Goal: Transaction & Acquisition: Purchase product/service

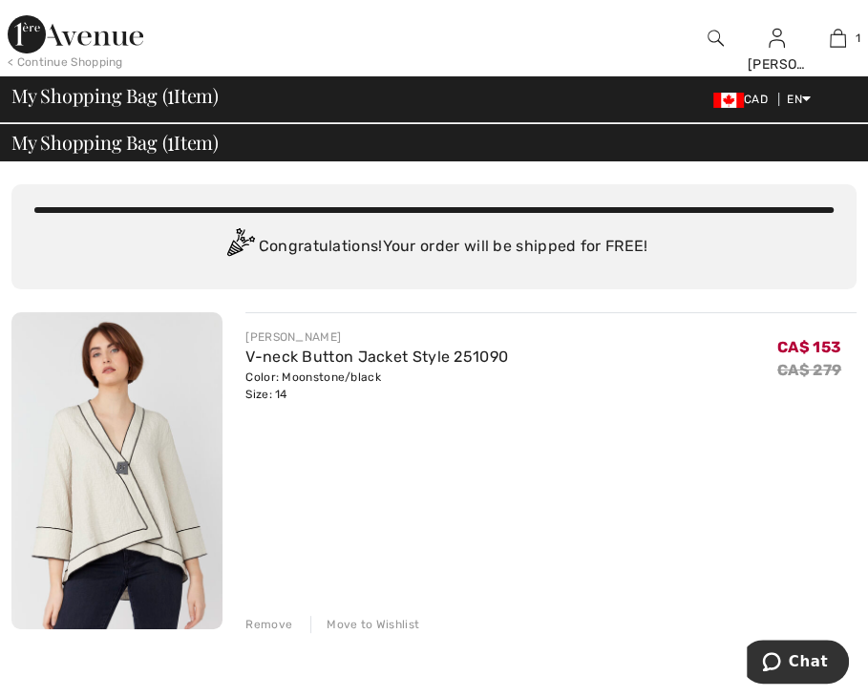
click at [170, 432] on img at bounding box center [116, 470] width 211 height 317
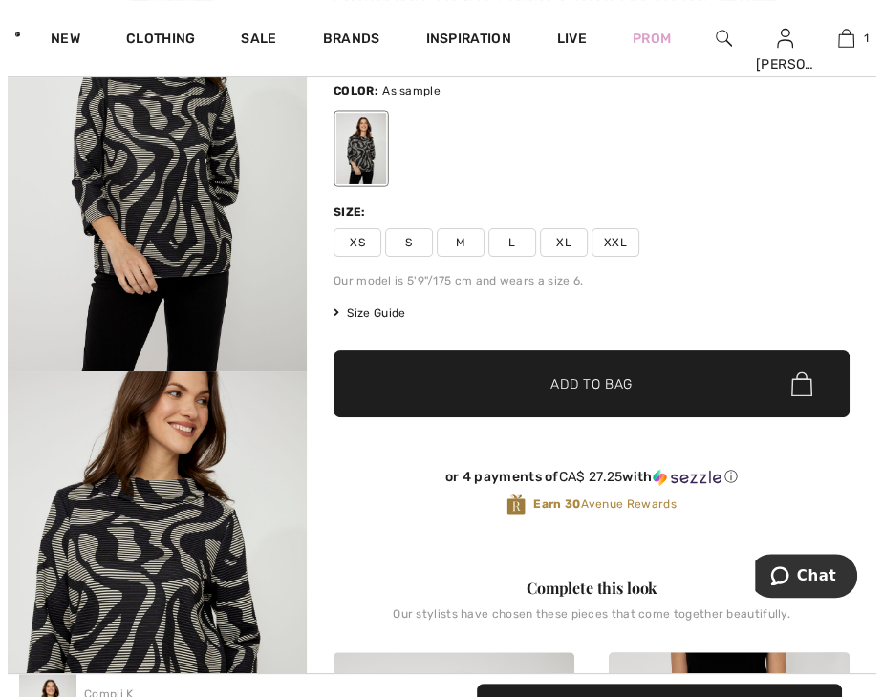
scroll to position [191, 0]
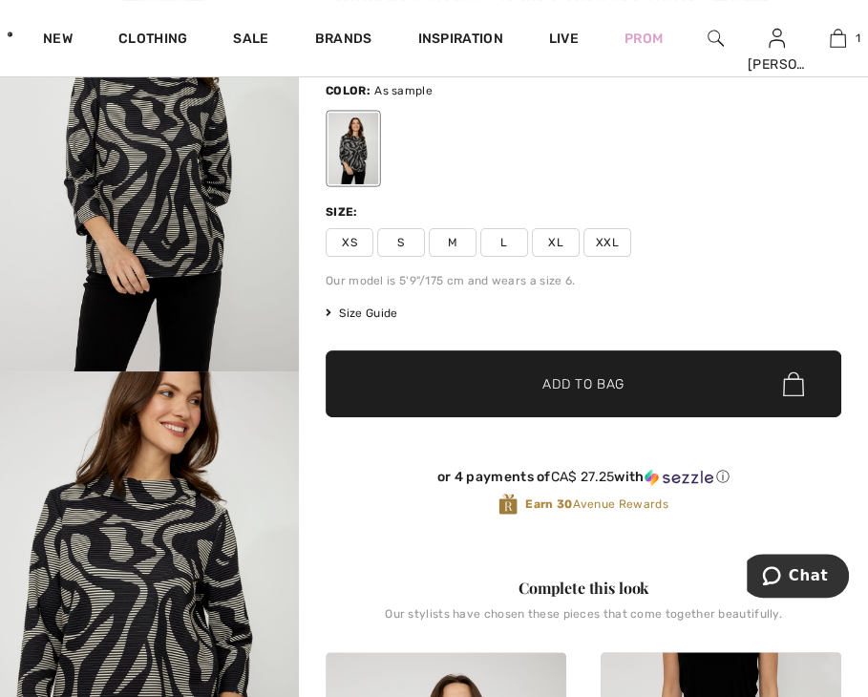
click at [349, 314] on span "Size Guide" at bounding box center [362, 313] width 72 height 17
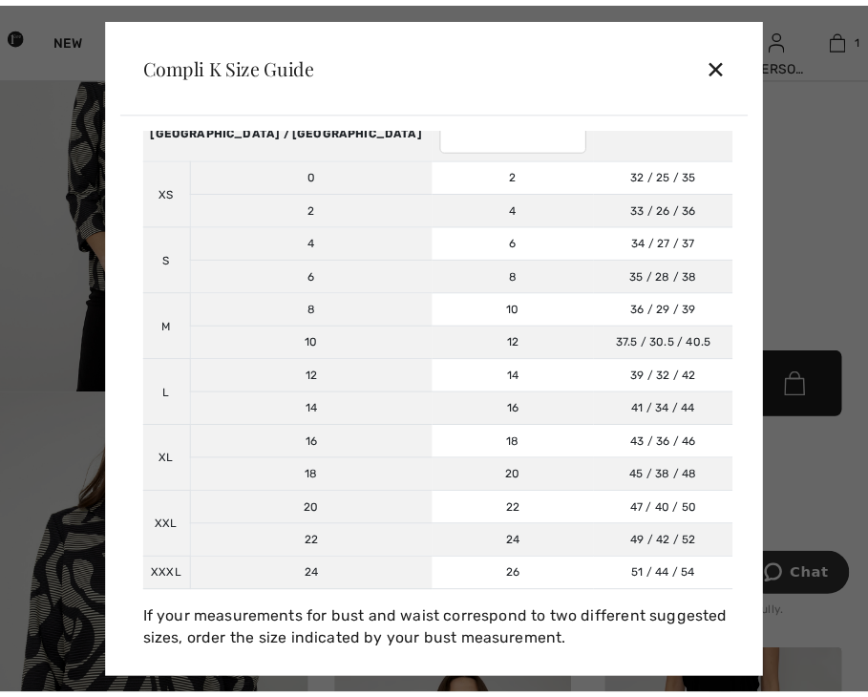
scroll to position [122, 0]
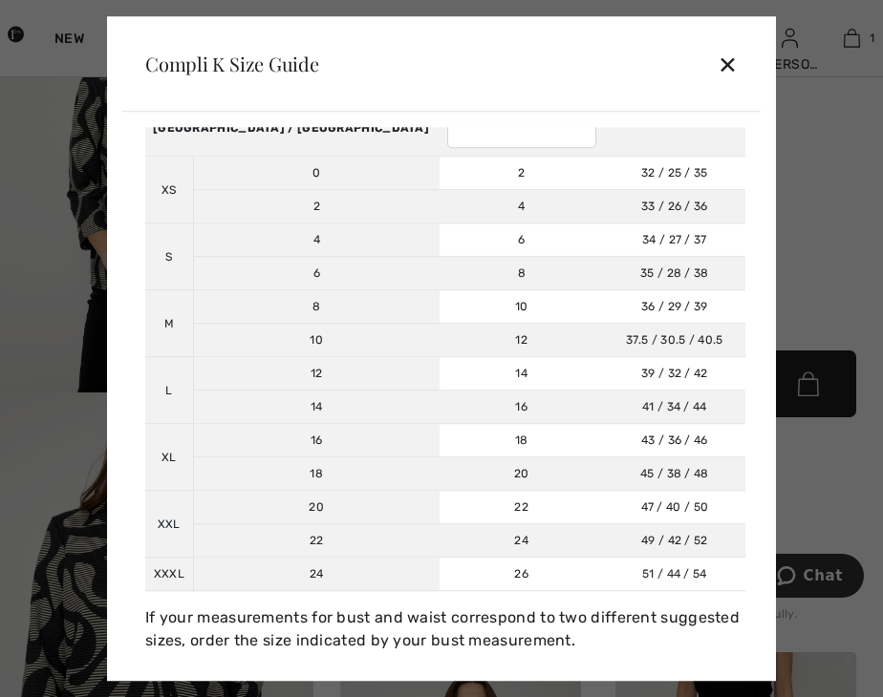
click at [731, 57] on div "✕" at bounding box center [727, 64] width 20 height 40
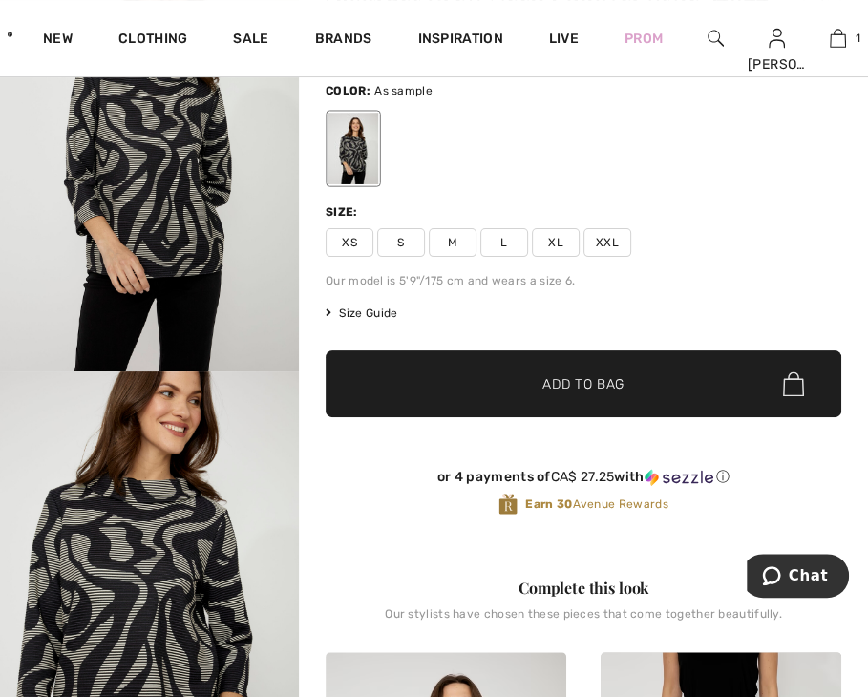
click at [506, 241] on span "L" at bounding box center [504, 242] width 48 height 29
click at [512, 365] on span "✔ Added to Bag Add to Bag" at bounding box center [584, 384] width 516 height 67
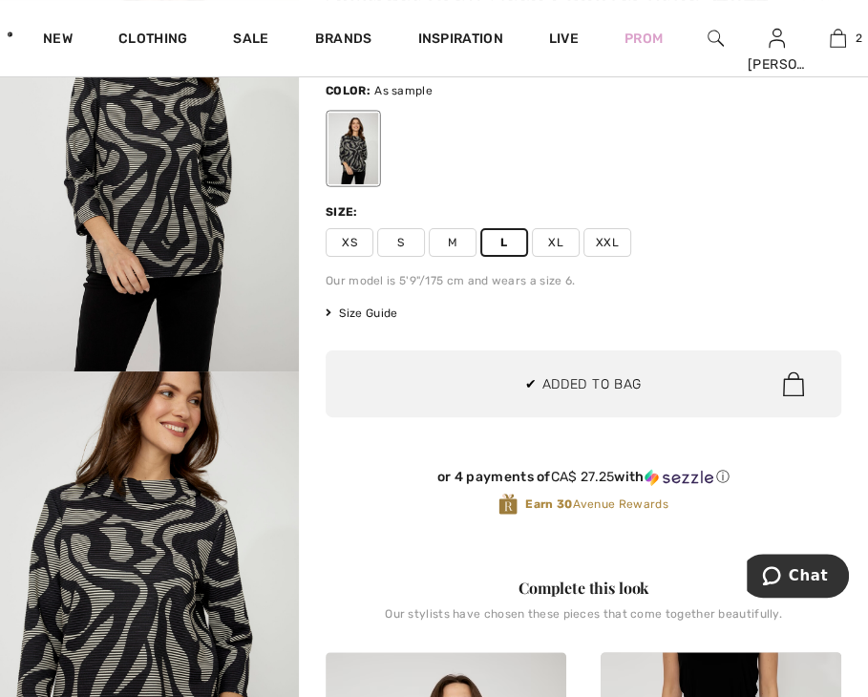
scroll to position [0, 0]
click at [172, 206] on img "1 / 4" at bounding box center [149, 147] width 299 height 449
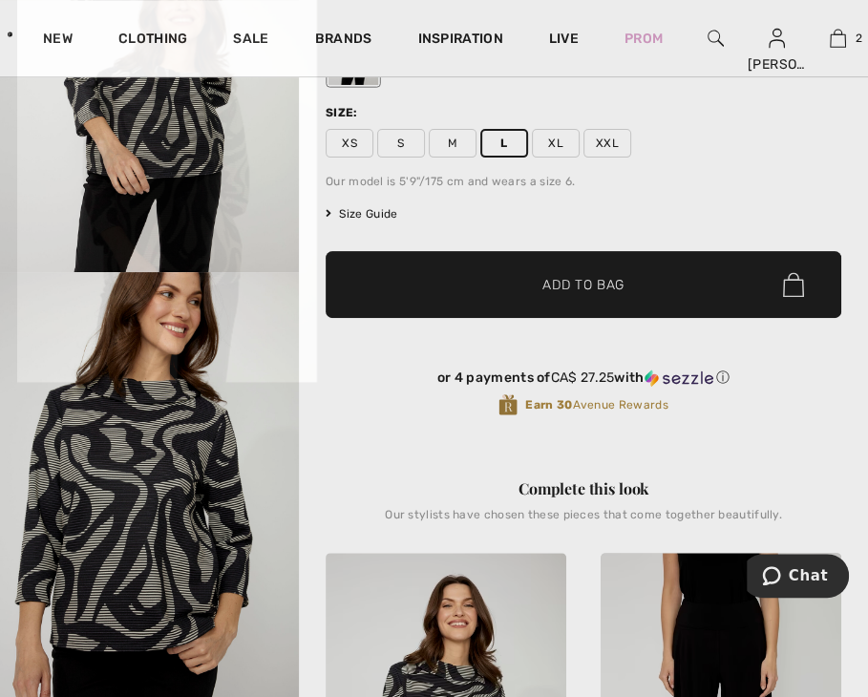
scroll to position [382, 0]
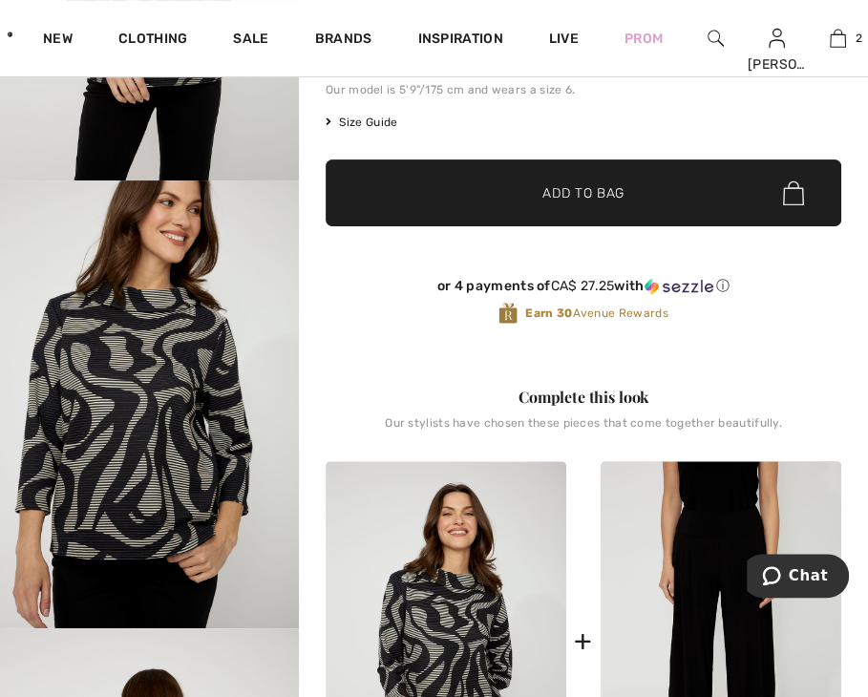
click at [182, 338] on img "2 / 4" at bounding box center [149, 405] width 299 height 449
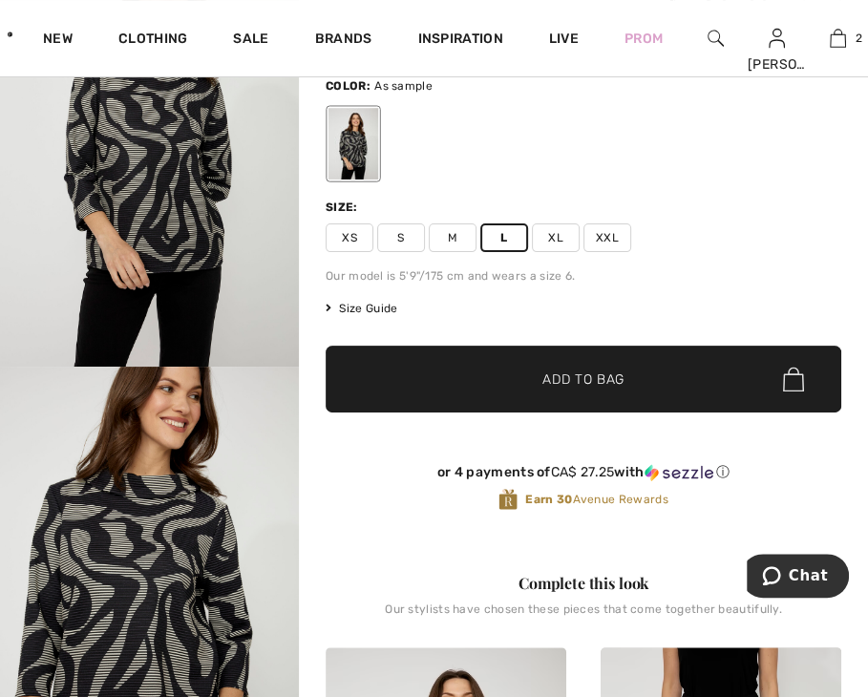
scroll to position [191, 0]
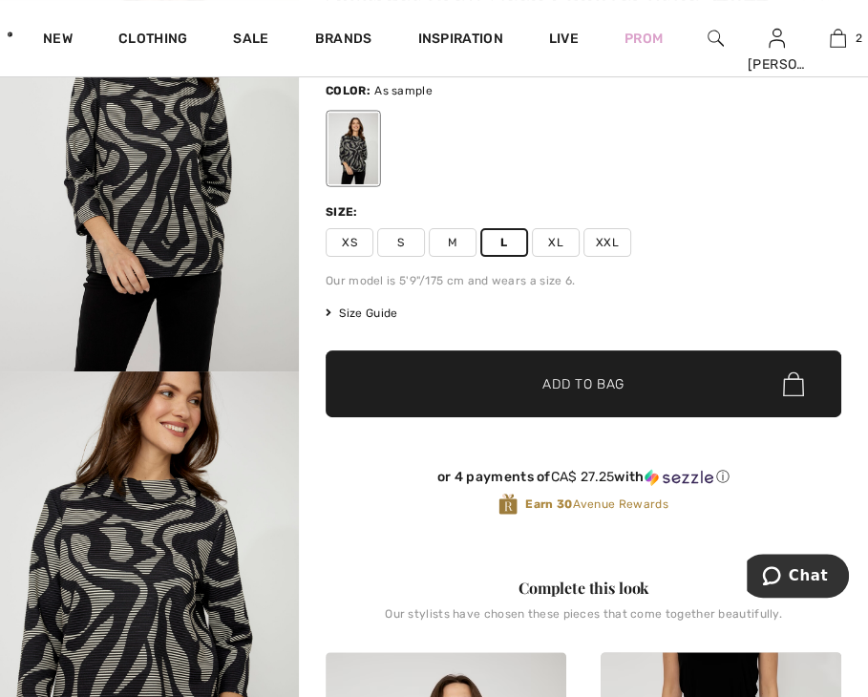
click at [182, 211] on img "1 / 4" at bounding box center [149, 147] width 299 height 449
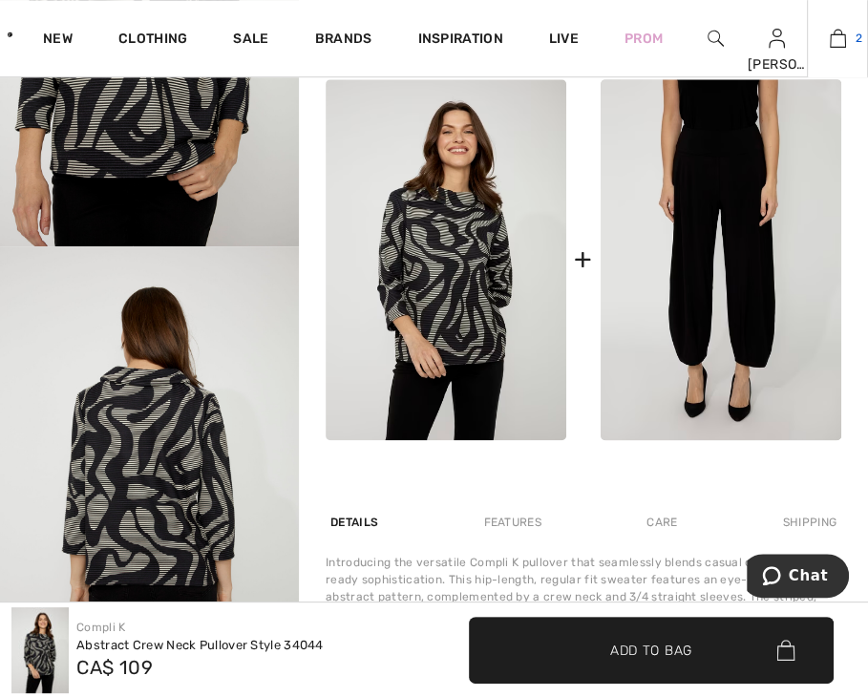
click at [838, 43] on img at bounding box center [838, 38] width 16 height 23
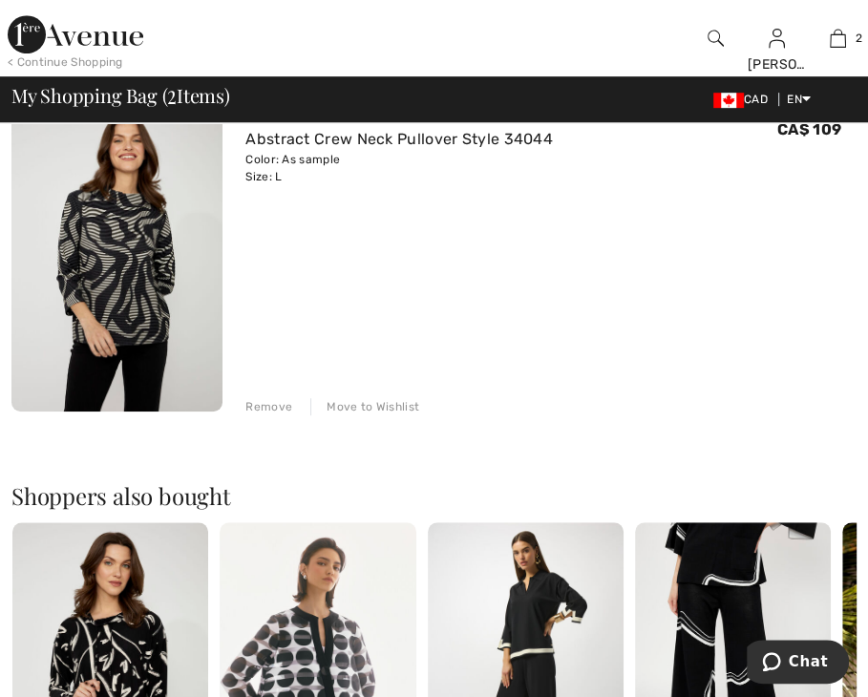
scroll to position [573, 0]
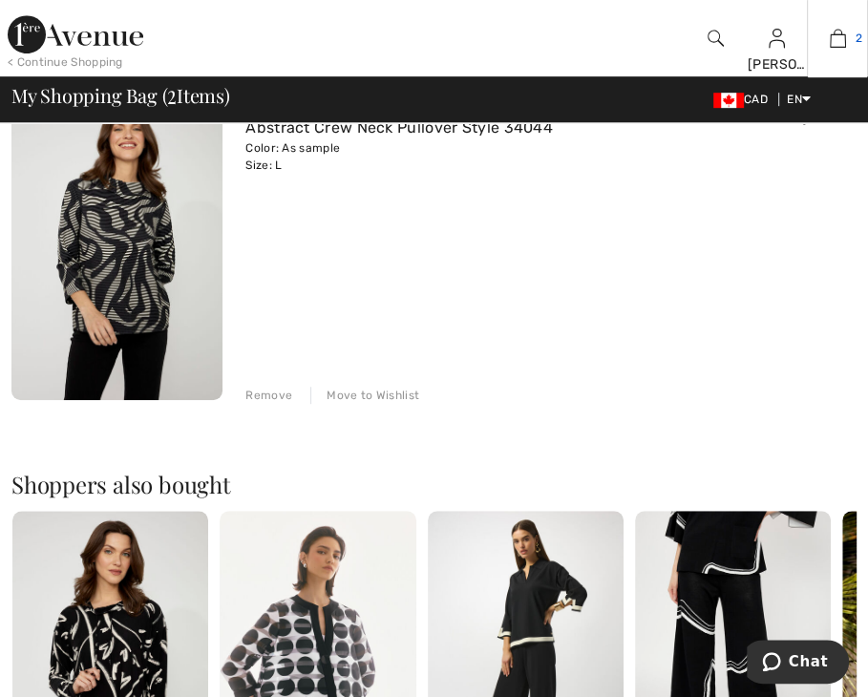
click at [842, 35] on img at bounding box center [838, 38] width 16 height 23
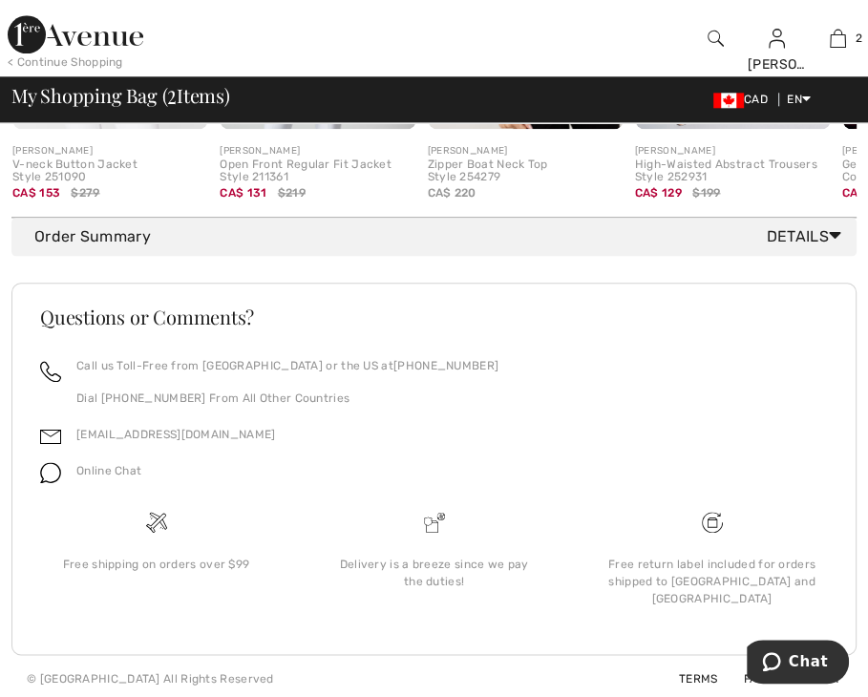
scroll to position [1252, 0]
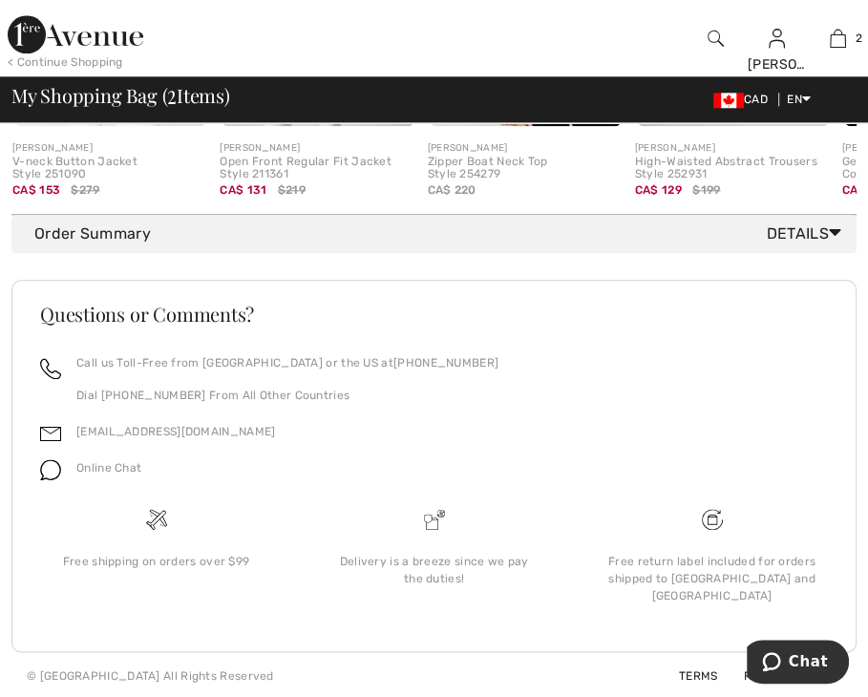
click at [833, 243] on icon at bounding box center [835, 233] width 12 height 20
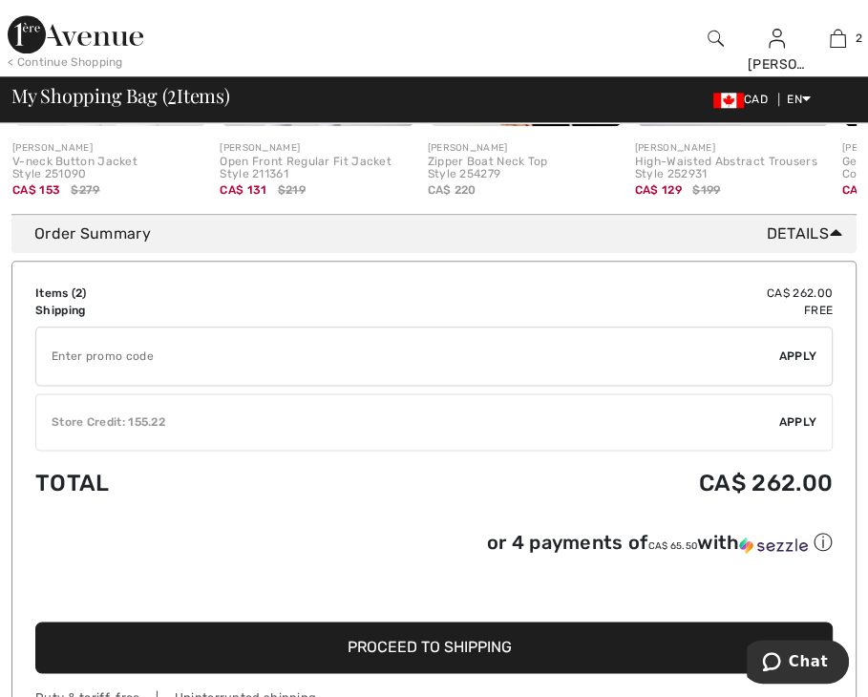
click at [110, 380] on input "TEXT" at bounding box center [407, 356] width 743 height 57
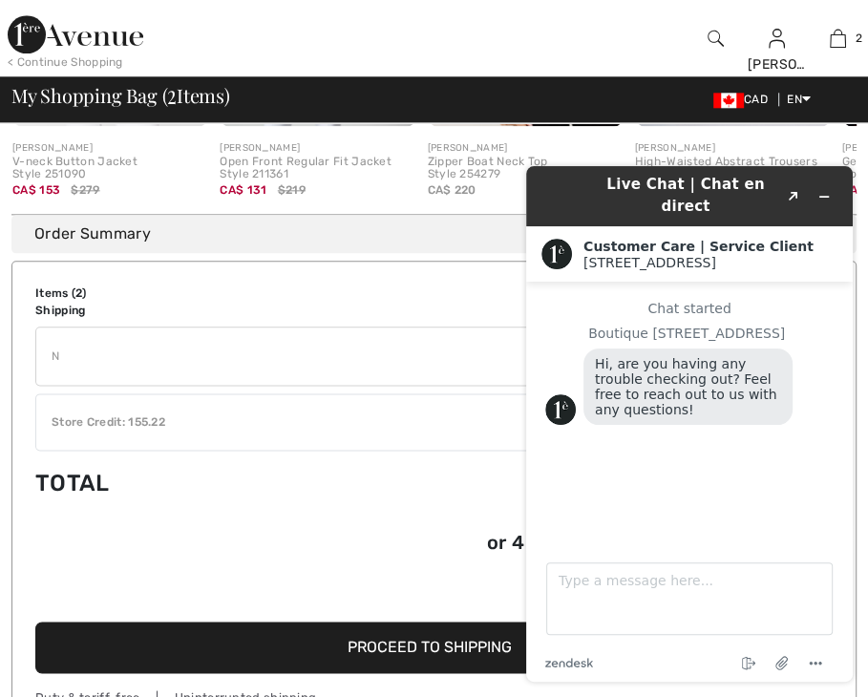
click at [92, 375] on input "TEXT" at bounding box center [407, 356] width 743 height 57
type input "NEW15"
click at [825, 191] on icon "Minimize widget" at bounding box center [824, 196] width 13 height 13
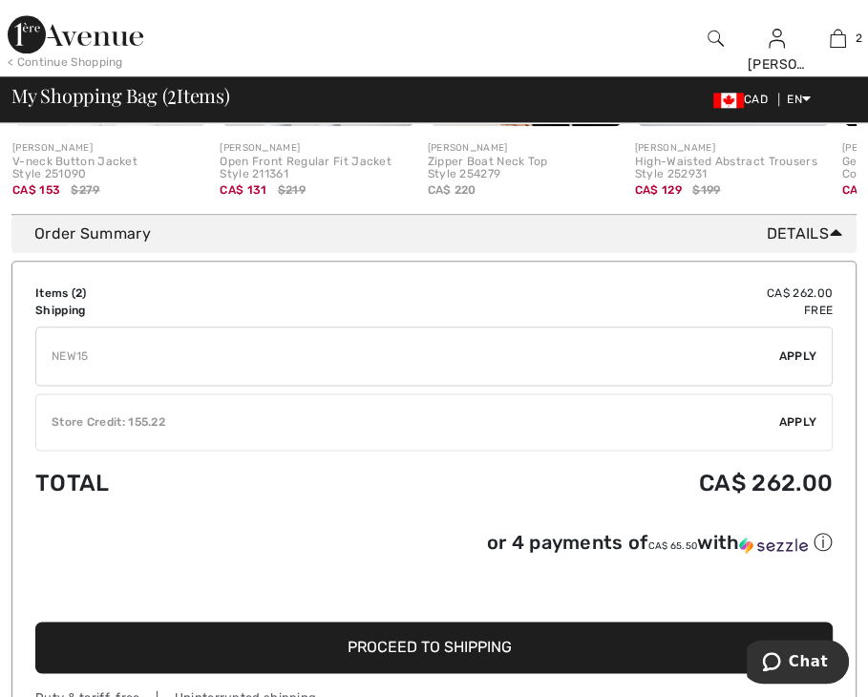
click at [805, 365] on span "Apply" at bounding box center [798, 356] width 38 height 17
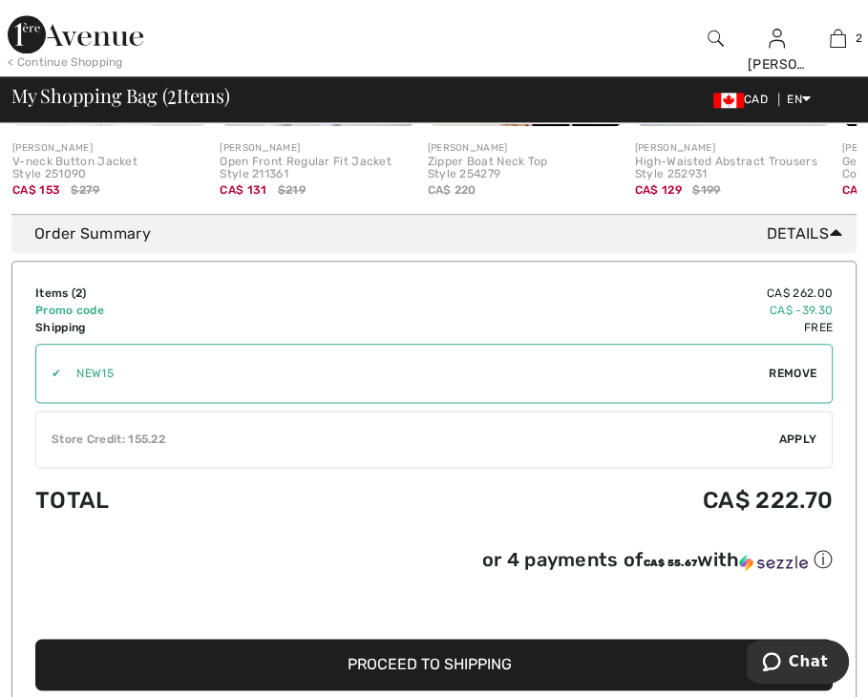
click at [805, 446] on span "Apply" at bounding box center [798, 439] width 38 height 17
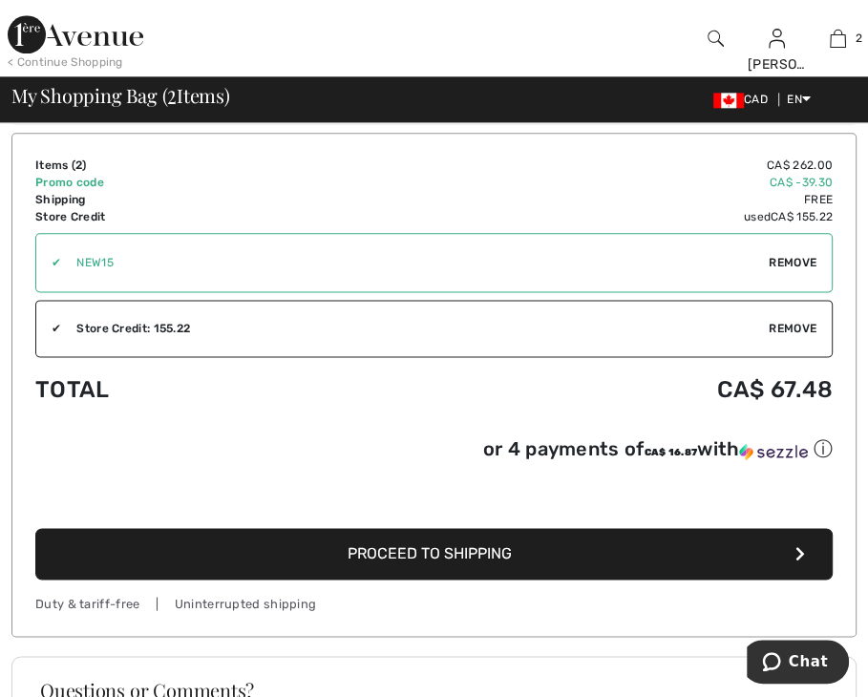
scroll to position [1539, 0]
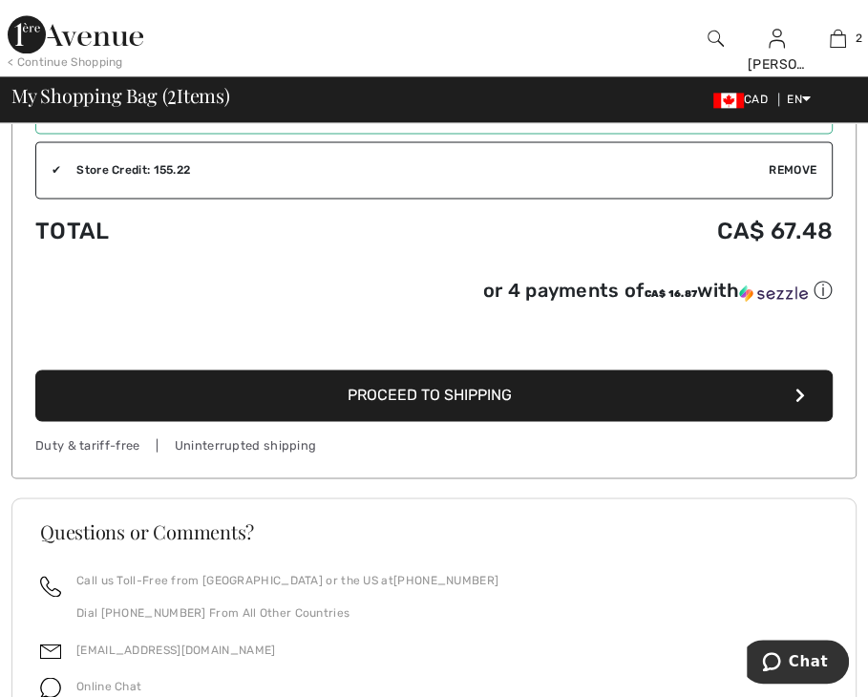
click at [601, 401] on button "Proceed to Shipping" at bounding box center [434, 396] width 798 height 52
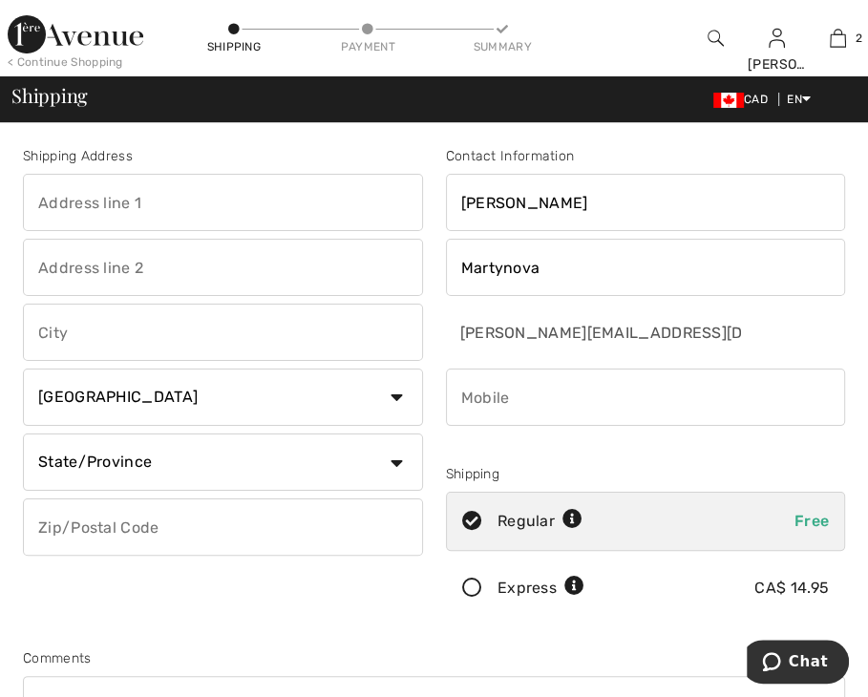
click at [168, 212] on input "text" at bounding box center [223, 202] width 400 height 57
type input "12616"
click at [96, 276] on input "text" at bounding box center [223, 267] width 400 height 57
type input "rue Odette-Oligny"
click at [97, 333] on input "text" at bounding box center [223, 332] width 400 height 57
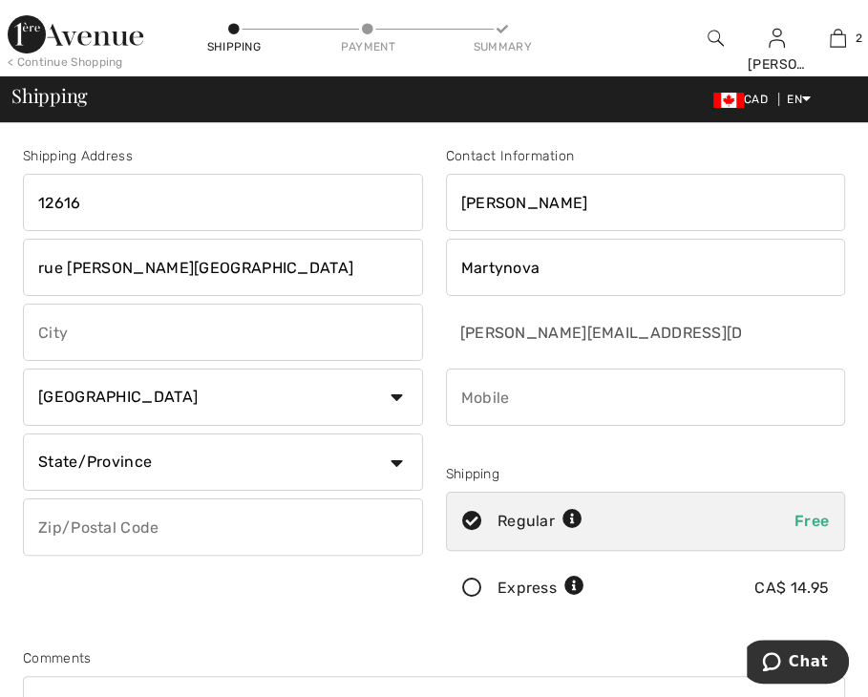
click at [184, 334] on input "text" at bounding box center [223, 332] width 400 height 57
type input "Montreal"
select select "QC"
type input "H4P 2R2"
type input "5144966352"
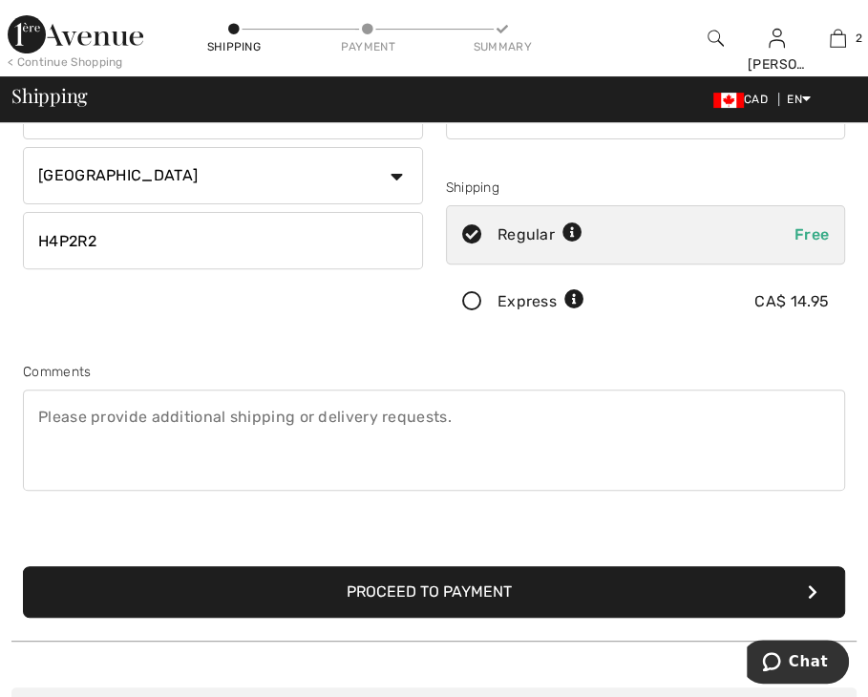
scroll to position [191, 0]
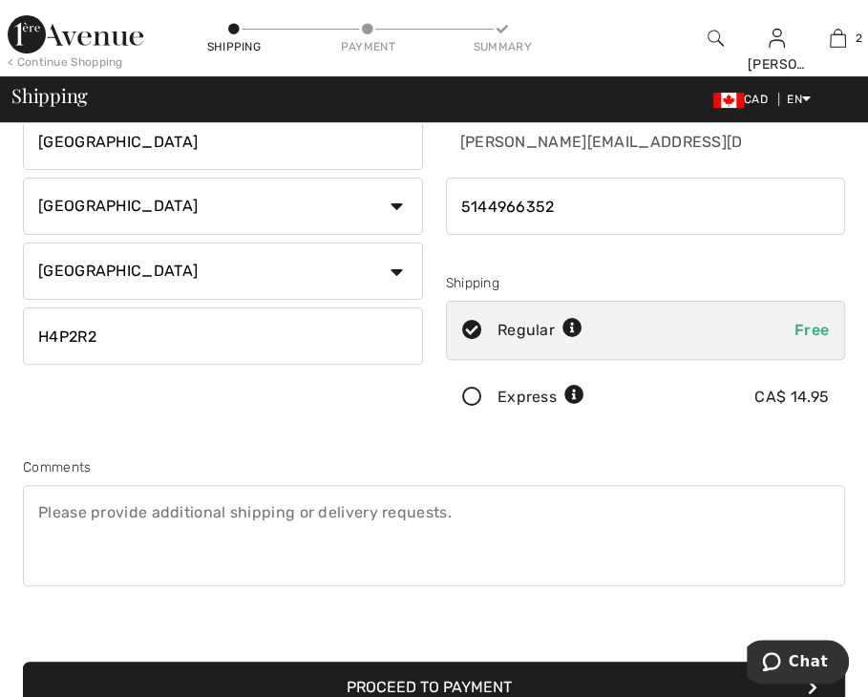
drag, startPoint x: 118, startPoint y: 334, endPoint x: 61, endPoint y: 333, distance: 57.3
click at [61, 333] on input "H4P2R2" at bounding box center [223, 336] width 400 height 57
click at [102, 341] on input "H4J2R4" at bounding box center [223, 336] width 400 height 57
type input "H4J2R4"
drag, startPoint x: 568, startPoint y: 206, endPoint x: 488, endPoint y: 203, distance: 80.3
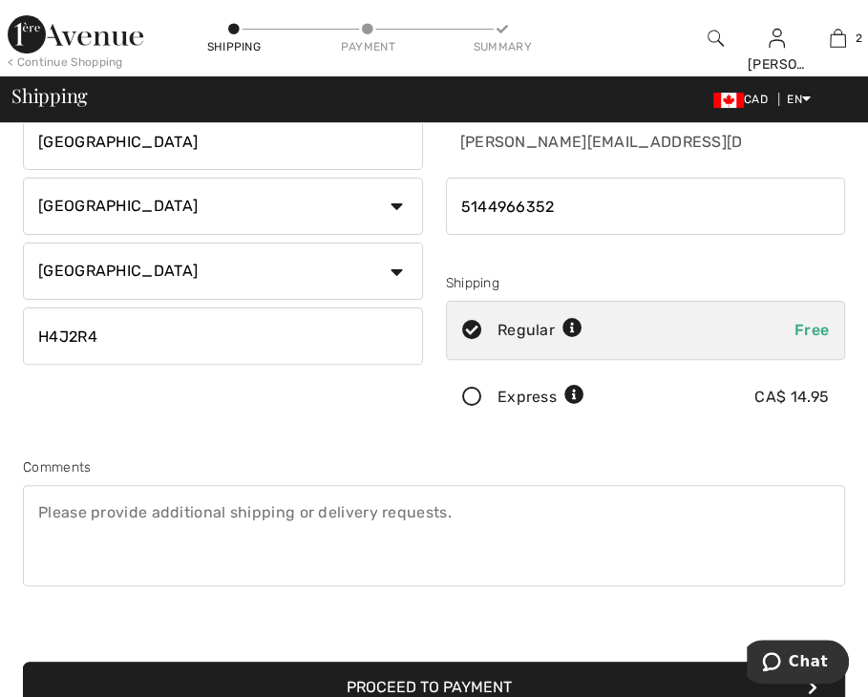
click at [488, 203] on input "phone" at bounding box center [646, 206] width 400 height 57
type input "5146592937"
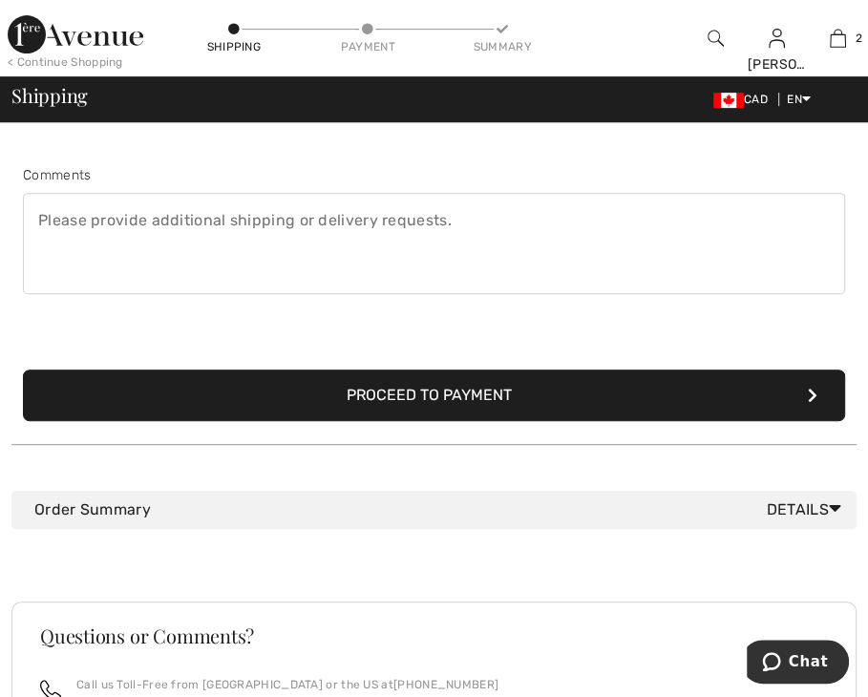
scroll to position [573, 0]
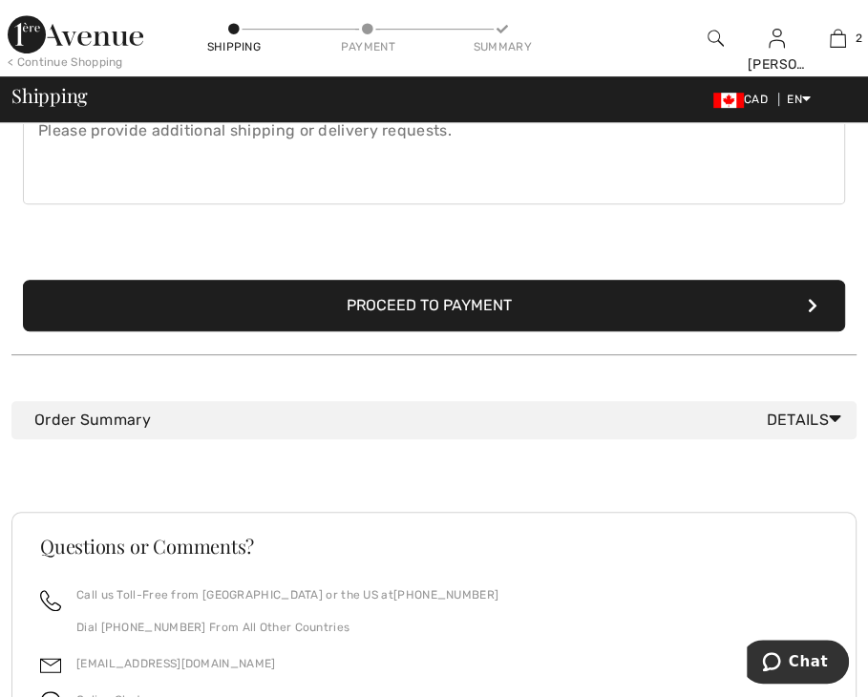
click at [485, 300] on button "Proceed to Payment" at bounding box center [434, 306] width 822 height 52
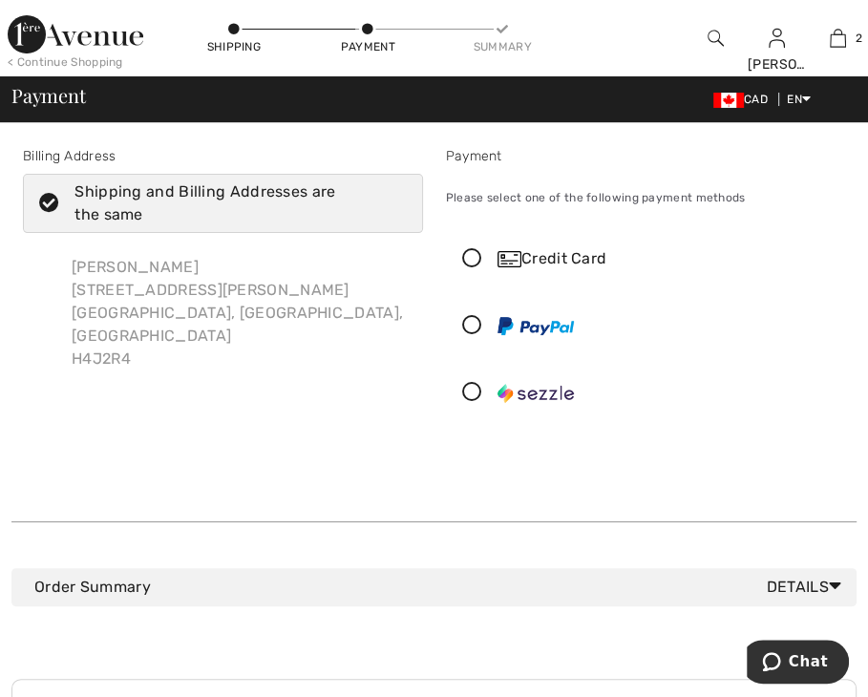
click at [467, 395] on icon at bounding box center [472, 393] width 51 height 20
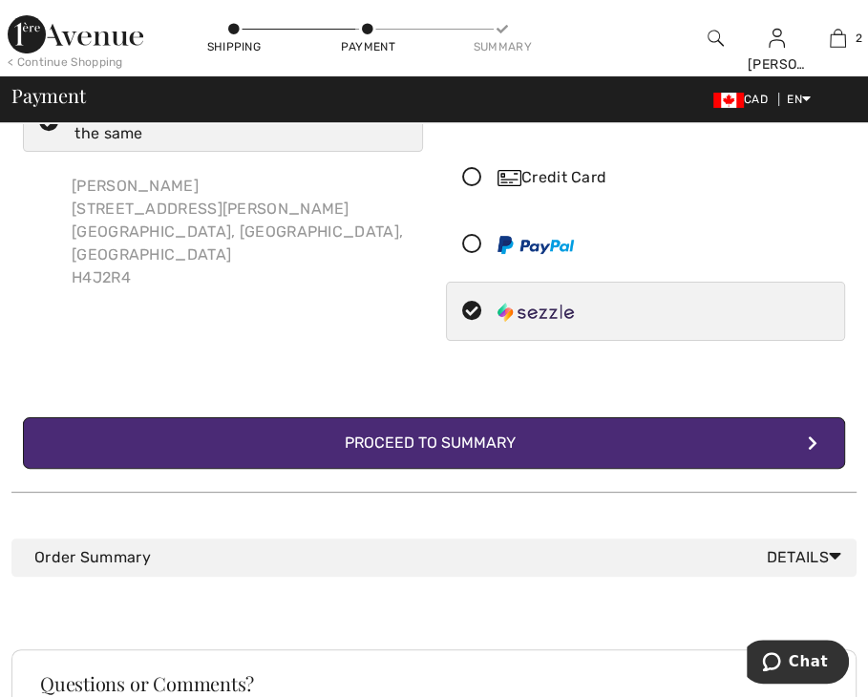
scroll to position [191, 0]
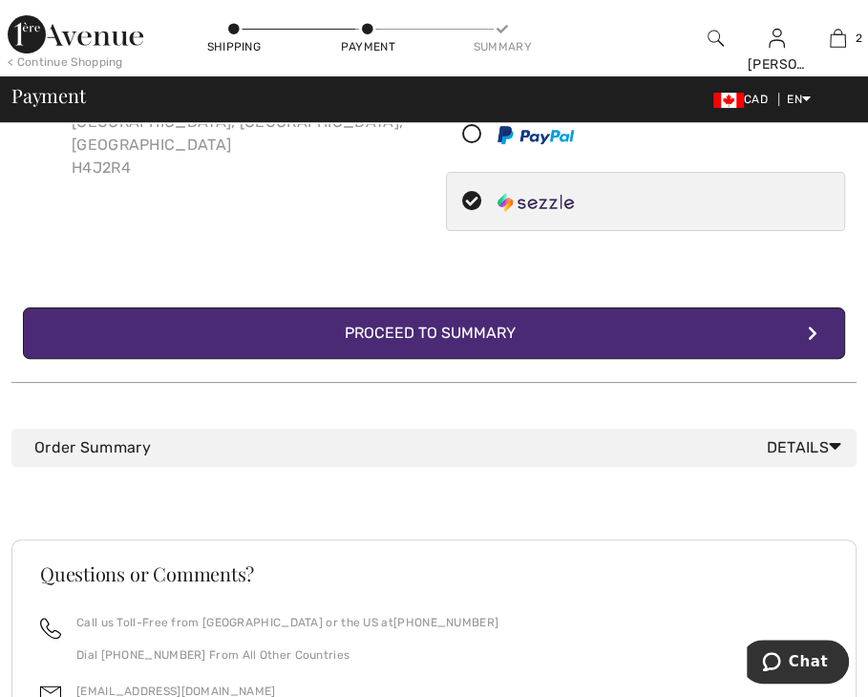
click at [416, 326] on div "Proceed to Summary" at bounding box center [434, 333] width 209 height 23
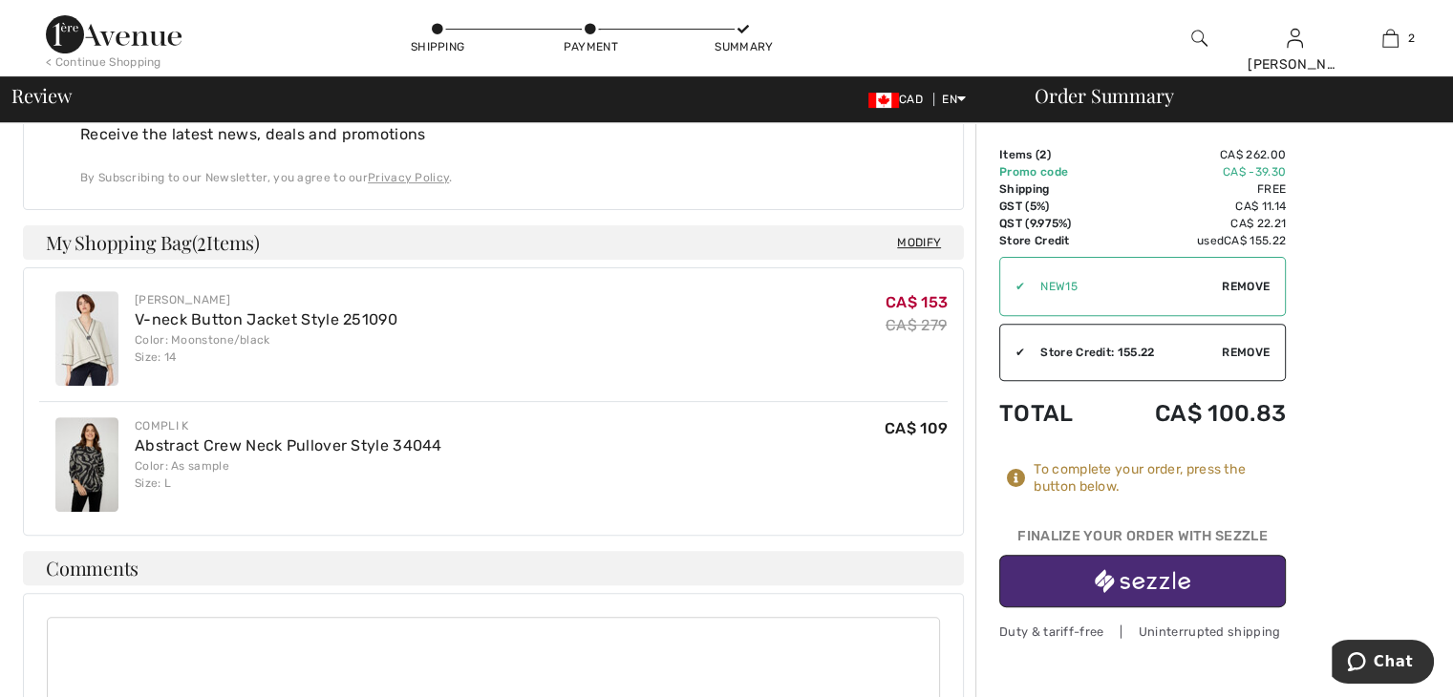
scroll to position [820, 0]
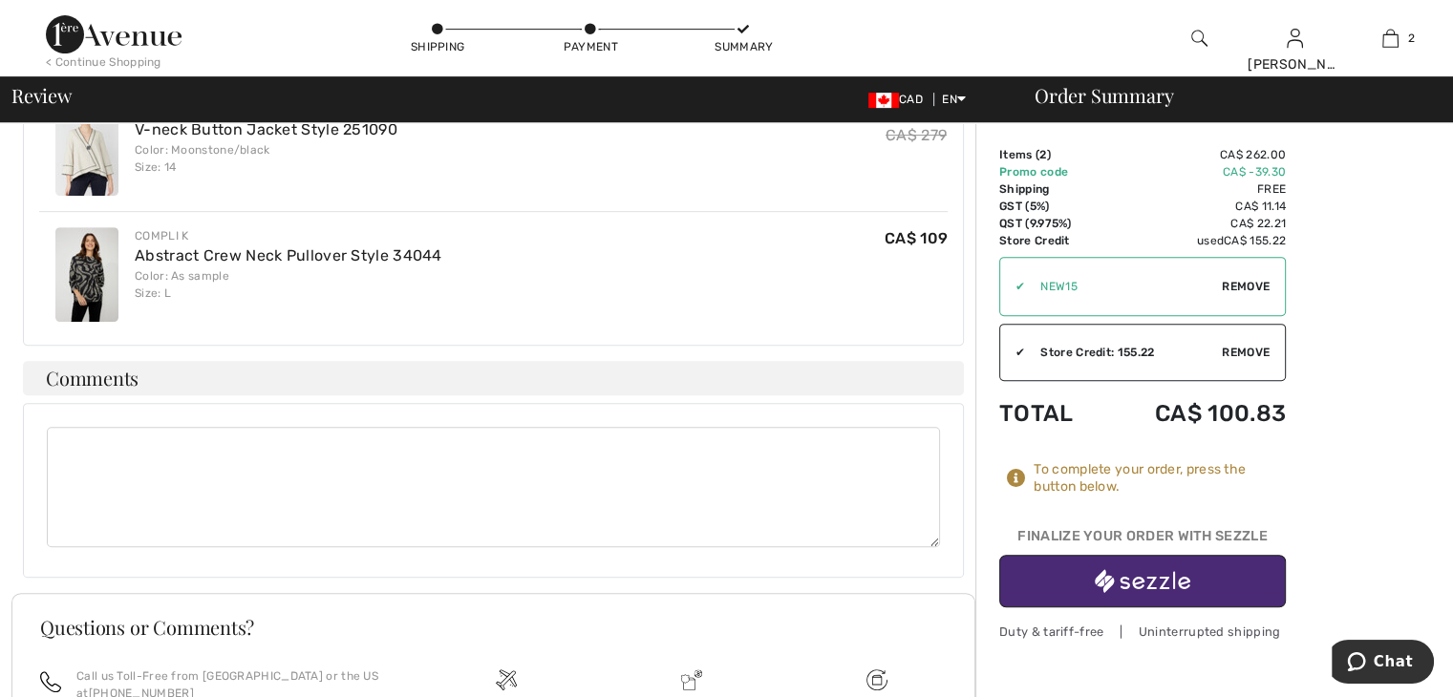
click at [867, 584] on img "button" at bounding box center [1143, 581] width 96 height 24
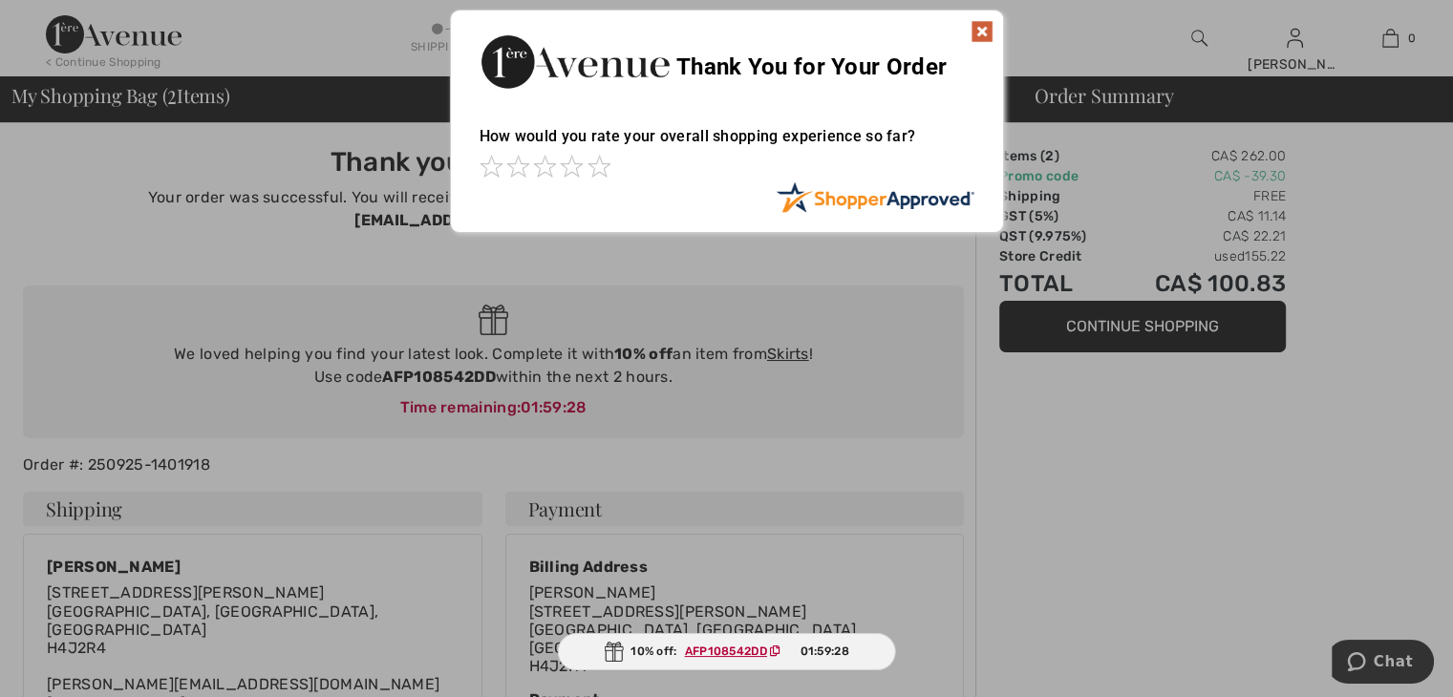
click at [981, 29] on img at bounding box center [981, 31] width 23 height 23
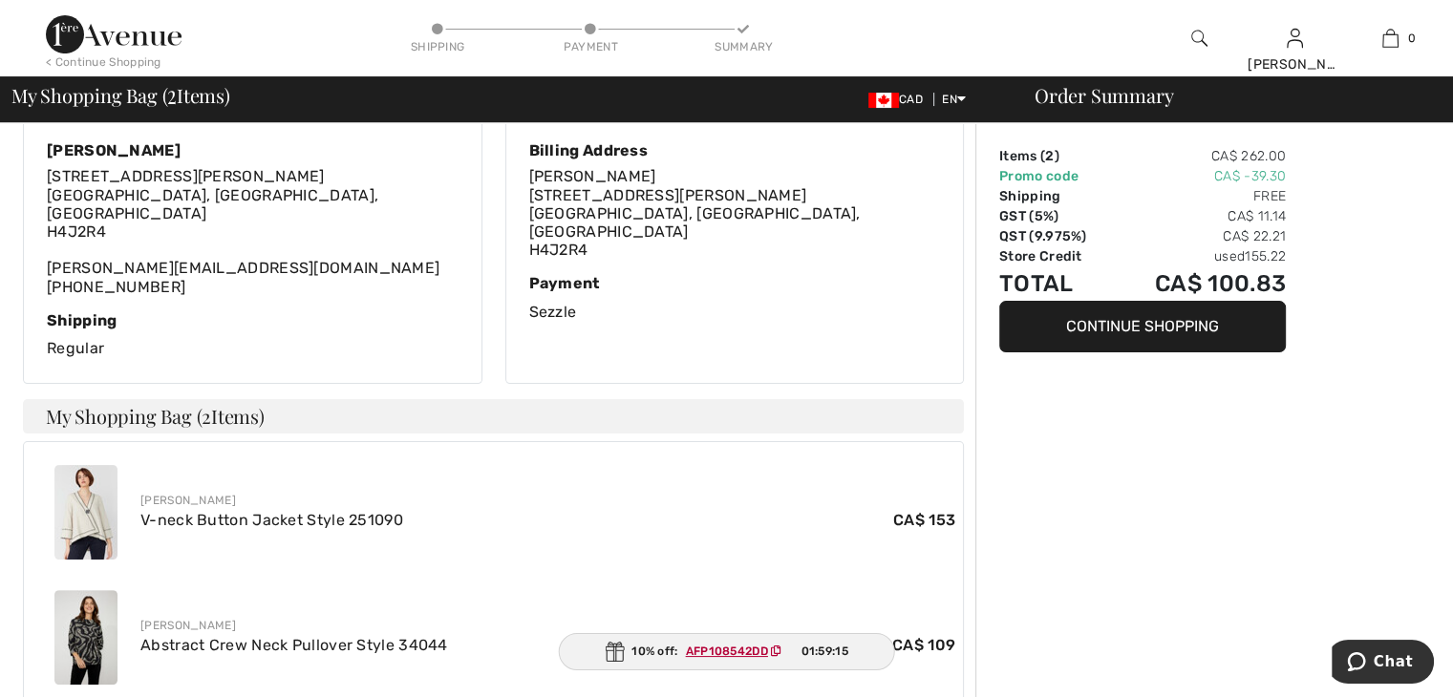
scroll to position [669, 0]
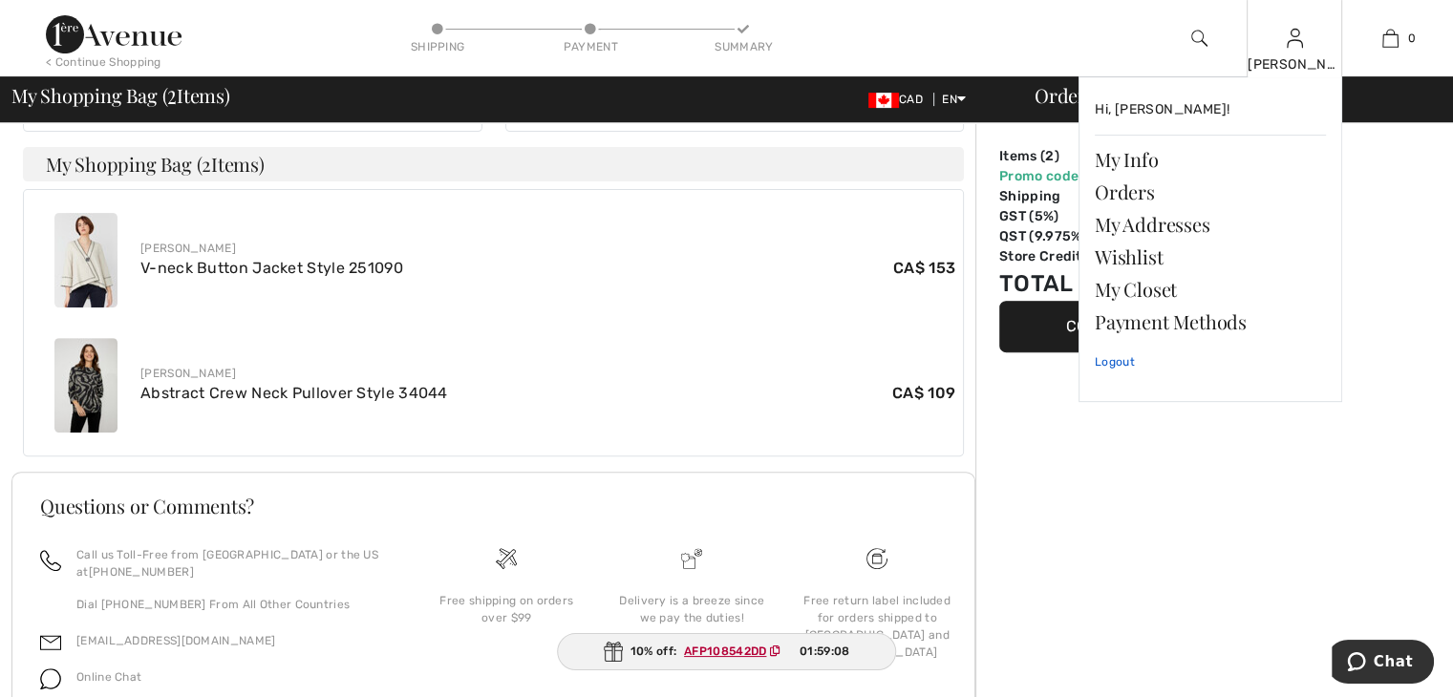
click at [1105, 361] on link "Logout" at bounding box center [1210, 362] width 231 height 48
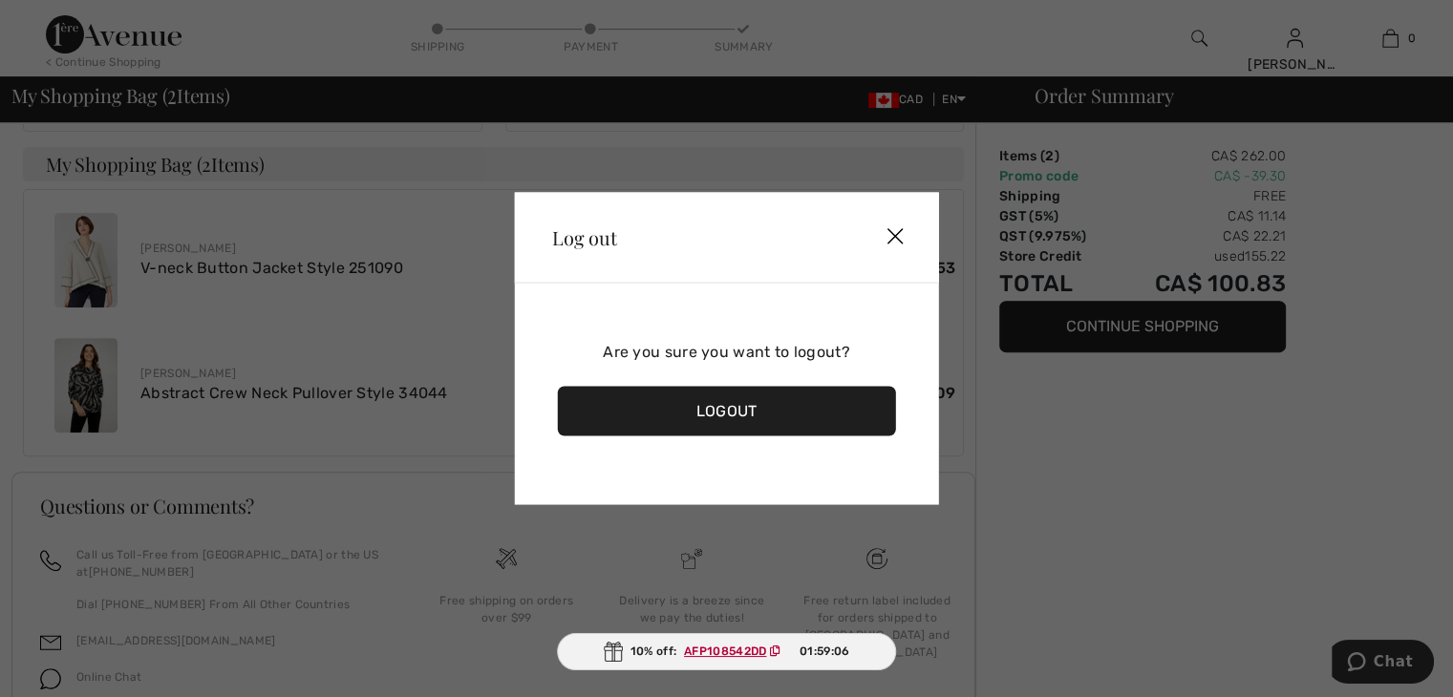
click at [712, 408] on div "Logout" at bounding box center [726, 412] width 339 height 50
